Goal: Information Seeking & Learning: Understand process/instructions

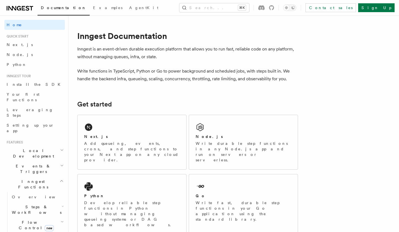
click at [91, 133] on div "Next.js Add queueing, events, crons, and step functions to your Next app on any…" at bounding box center [132, 142] width 109 height 54
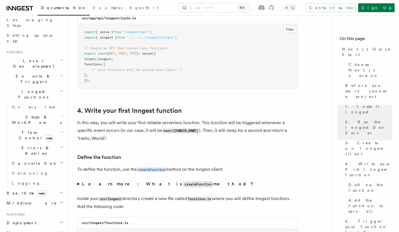
scroll to position [91, 0]
click at [22, 217] on h2 "Deployment" at bounding box center [34, 222] width 60 height 10
click at [22, 230] on span "Overview" at bounding box center [40, 232] width 57 height 4
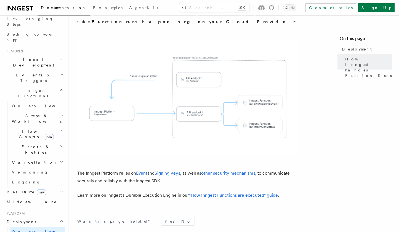
scroll to position [193, 0]
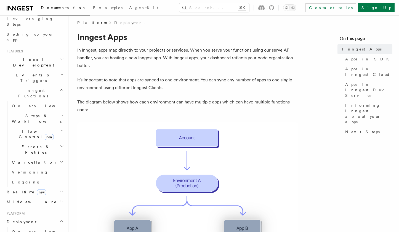
scroll to position [2, 0]
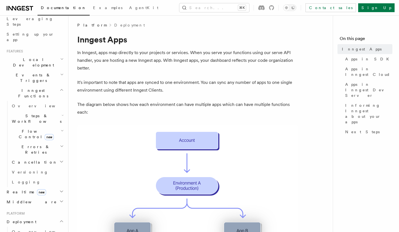
click at [57, 49] on h2 "Features" at bounding box center [34, 51] width 60 height 4
click at [57, 55] on h2 "Local Development" at bounding box center [34, 62] width 60 height 15
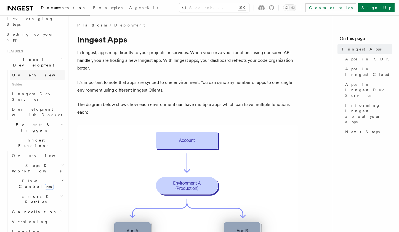
click at [25, 73] on span "Overview" at bounding box center [40, 75] width 57 height 4
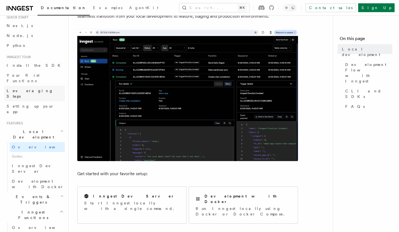
scroll to position [18, 0]
click at [32, 77] on span "Your first Functions" at bounding box center [23, 79] width 33 height 10
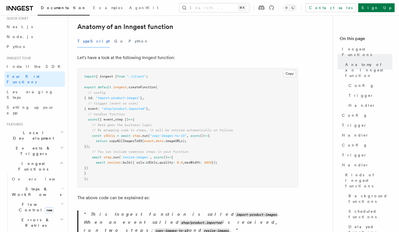
scroll to position [100, 0]
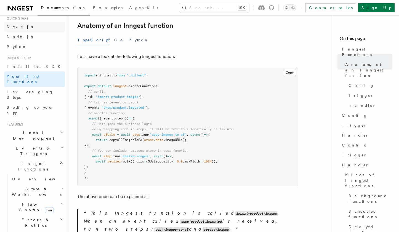
click at [13, 28] on span "Next.js" at bounding box center [20, 27] width 26 height 4
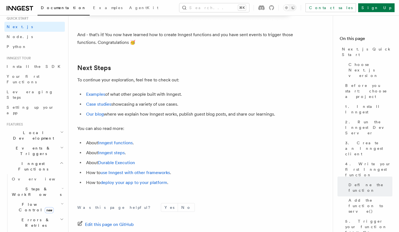
scroll to position [3413, 0]
click at [112, 185] on link "deploy your app to your platform" at bounding box center [133, 182] width 67 height 5
